Goal: Information Seeking & Learning: Find specific fact

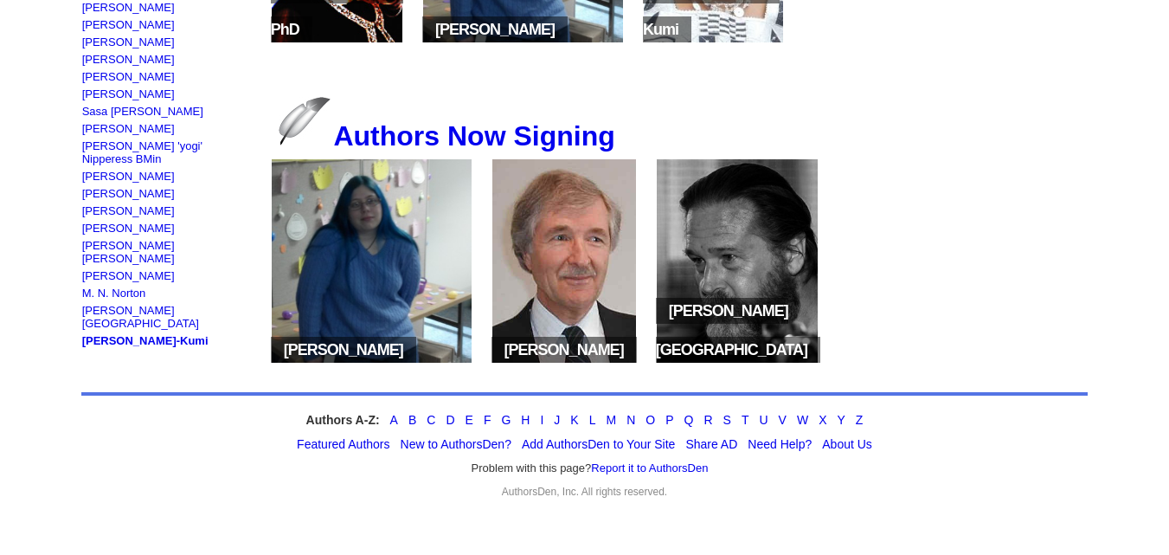
scroll to position [369, 0]
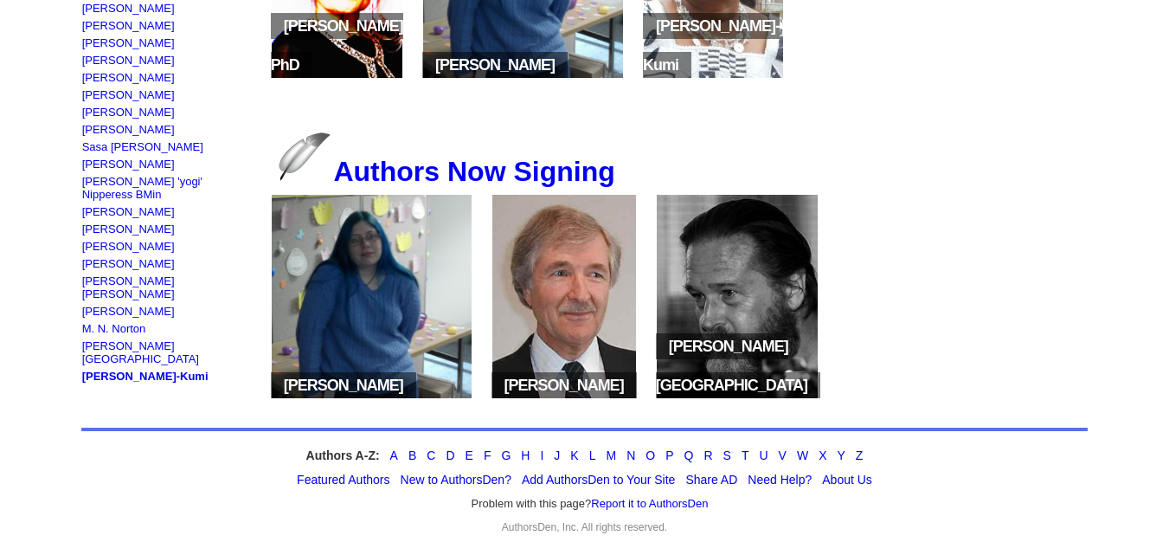
click at [553, 340] on img at bounding box center [564, 296] width 144 height 203
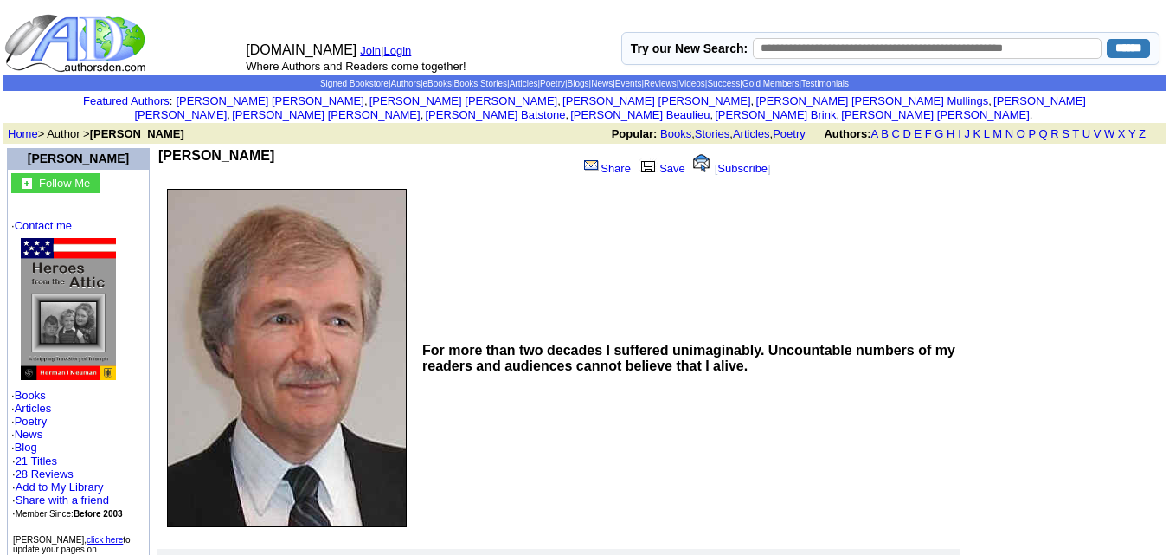
click at [240, 345] on img at bounding box center [287, 358] width 240 height 338
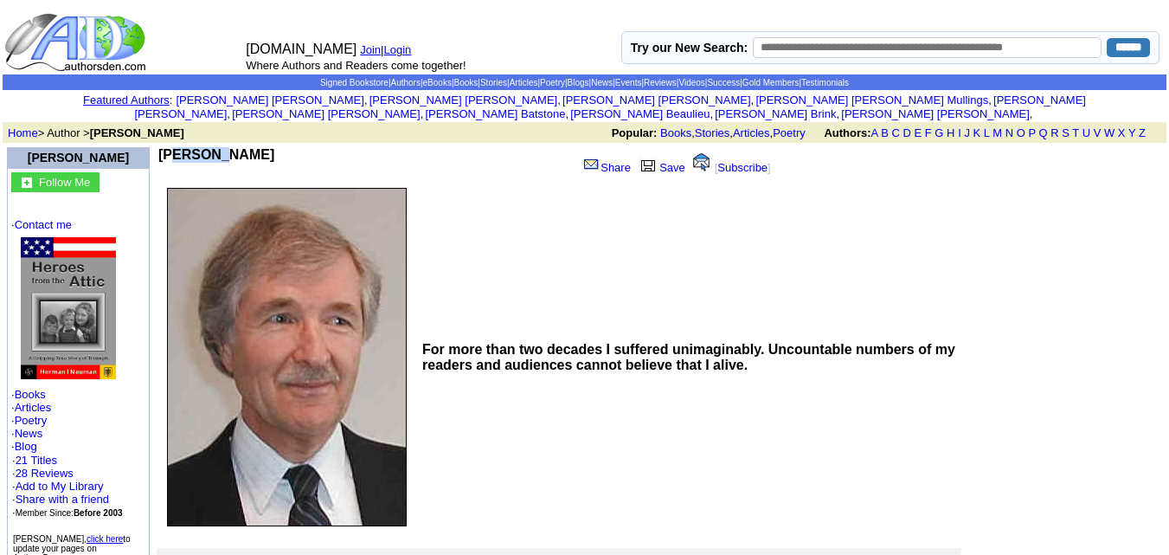
drag, startPoint x: 219, startPoint y: 138, endPoint x: 168, endPoint y: 139, distance: 51.1
click at [168, 147] on b "Herman I Neuman" at bounding box center [216, 154] width 116 height 15
copy b "Herman"
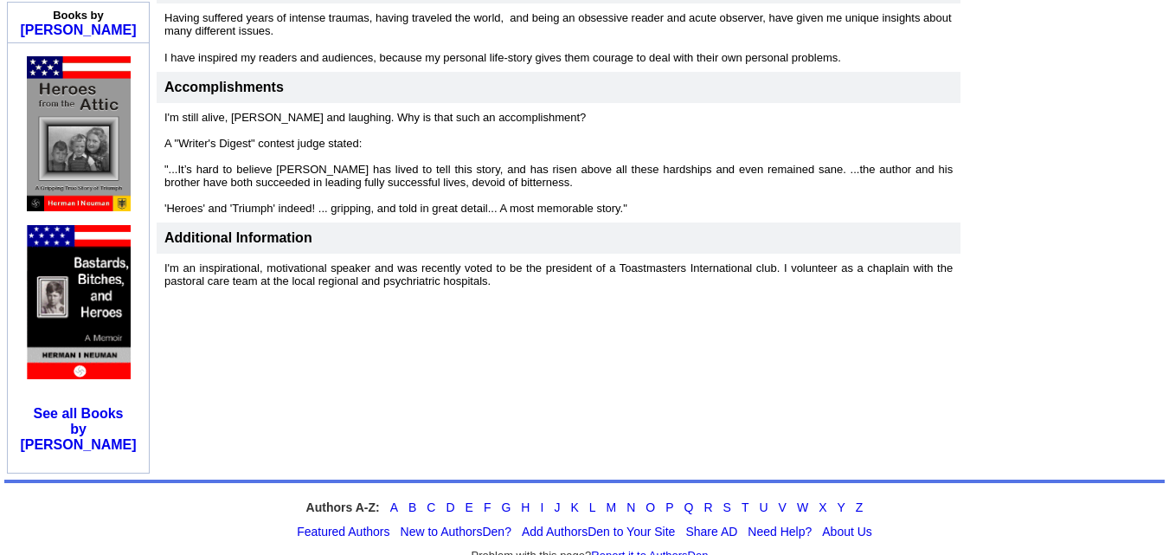
scroll to position [580, 0]
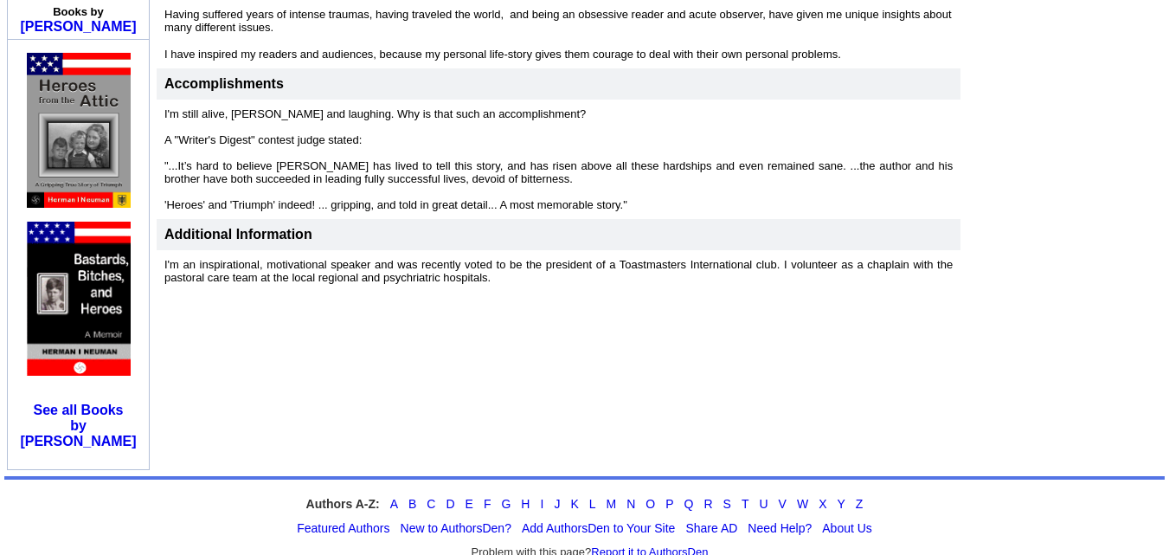
click at [575, 483] on div "Authors A-Z: A B C D E F G H I J K L M N O P Q R S T U V W X Y Z Featured Autho…" at bounding box center [584, 537] width 1160 height 123
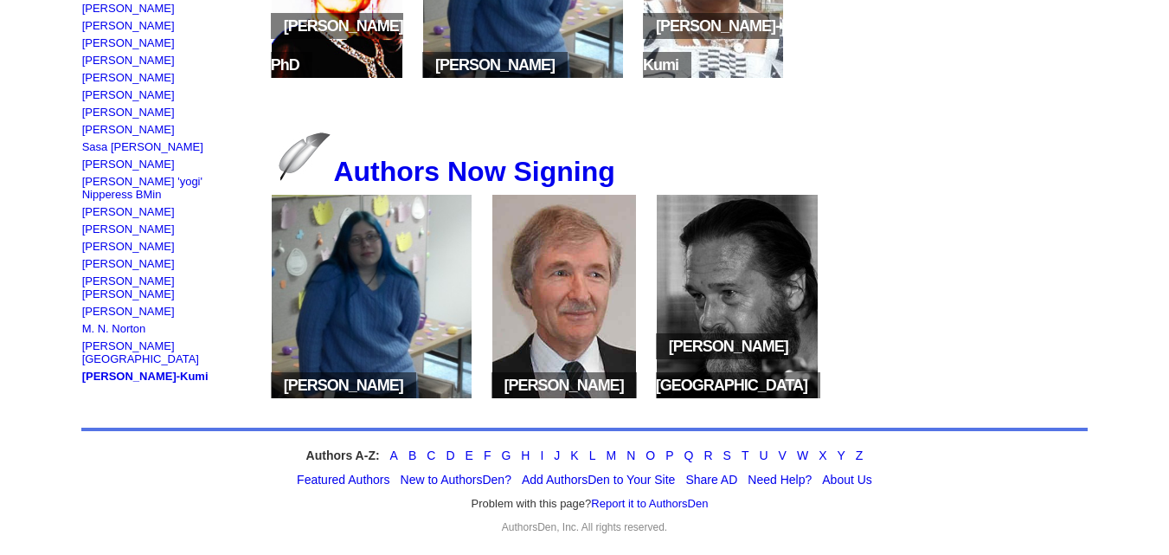
scroll to position [413, 0]
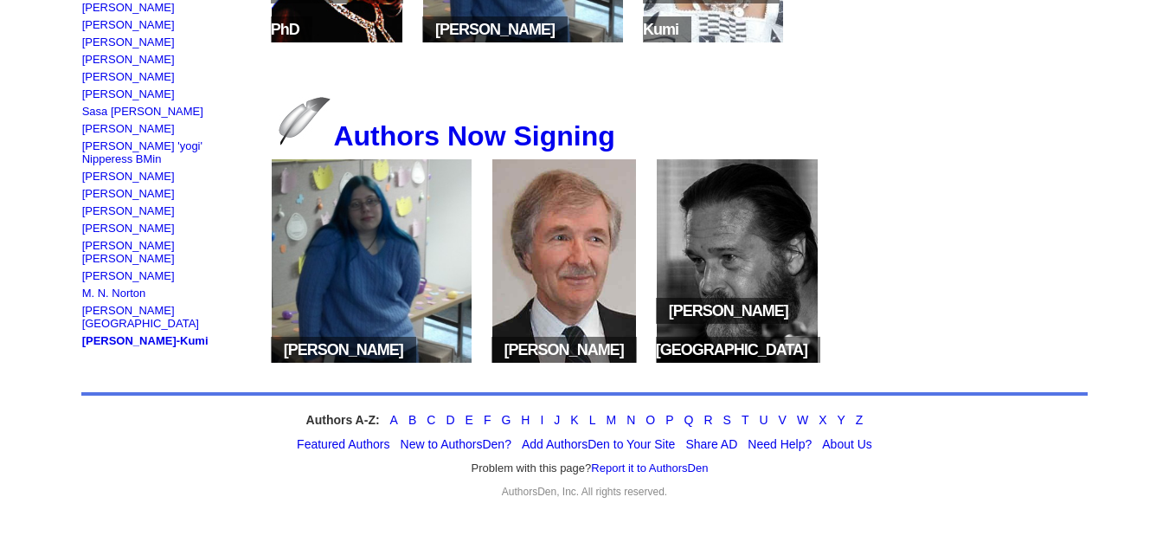
click at [726, 193] on img at bounding box center [738, 260] width 162 height 203
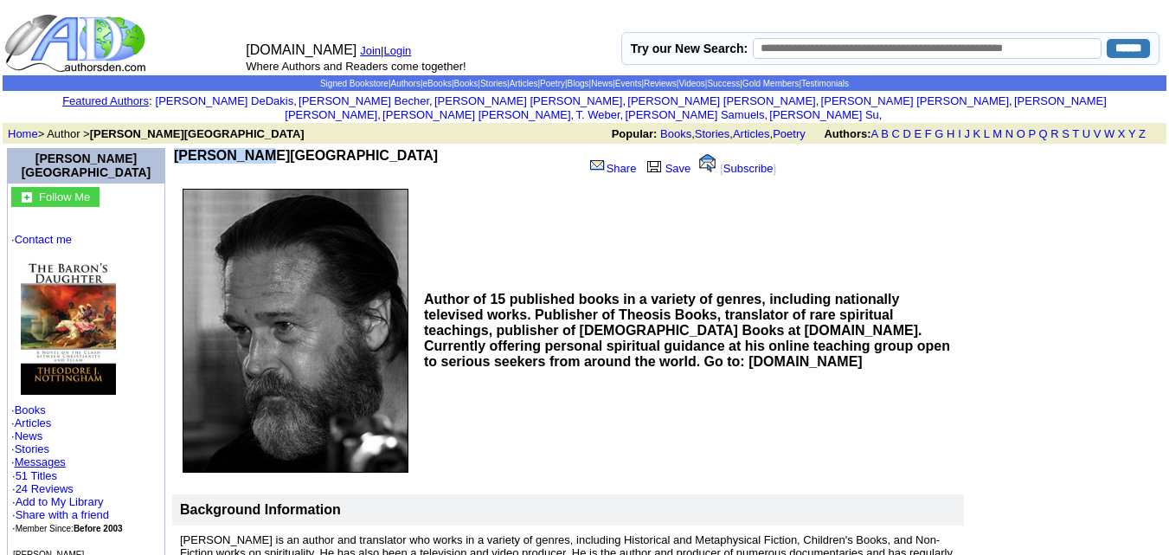
drag, startPoint x: 234, startPoint y: 143, endPoint x: 160, endPoint y: 145, distance: 73.6
click at [174, 148] on b "[PERSON_NAME][GEOGRAPHIC_DATA]" at bounding box center [306, 155] width 264 height 15
copy b "[PERSON_NAME]"
